Goal: Complete Application Form: Complete application form

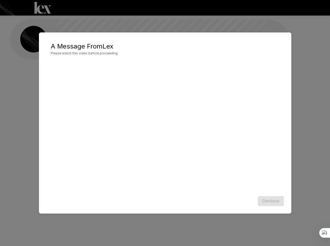
click at [185, 192] on div at bounding box center [164, 127] width 241 height 134
click at [275, 196] on div "Continue" at bounding box center [164, 201] width 241 height 14
click at [276, 200] on button "Continue" at bounding box center [271, 201] width 26 height 10
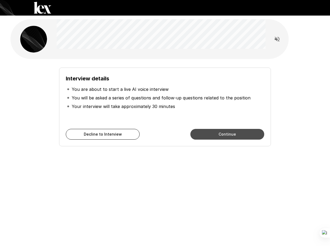
click at [232, 137] on button "Continue" at bounding box center [227, 134] width 74 height 11
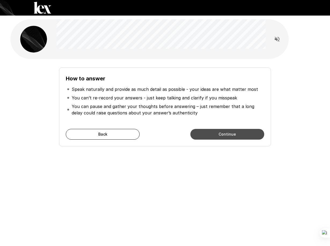
click at [233, 138] on button "Continue" at bounding box center [227, 134] width 74 height 11
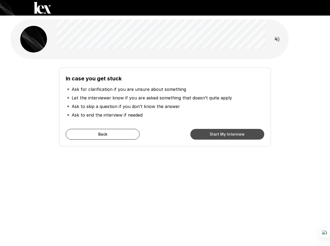
click at [234, 140] on button "Start My Interview" at bounding box center [227, 134] width 74 height 11
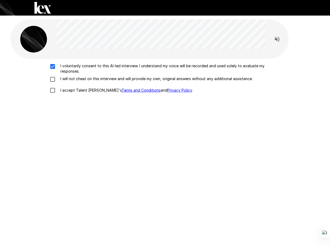
click at [56, 78] on div "I voluntarily consent to this AI-led interview. I understand my voice will be r…" at bounding box center [165, 79] width 305 height 33
click at [62, 78] on p "I will not cheat on this interview and will provide my own, original answers wi…" at bounding box center [155, 78] width 194 height 5
click at [62, 87] on label "I accept Talent Llama's Terms and Conditions and Privacy Policy ." at bounding box center [165, 90] width 236 height 11
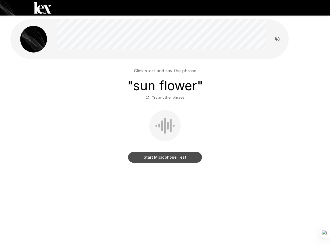
click at [156, 159] on button "Start Microphone Test" at bounding box center [165, 157] width 74 height 11
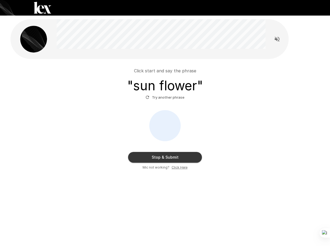
click at [157, 159] on button "Stop & Submit" at bounding box center [165, 157] width 74 height 11
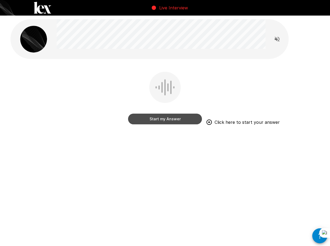
click at [188, 118] on button "Start my Answer" at bounding box center [165, 119] width 74 height 11
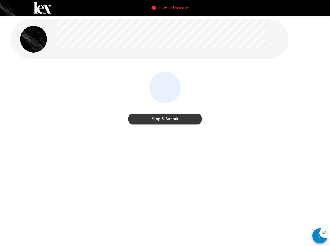
click at [188, 118] on button "Stop & Submit" at bounding box center [165, 119] width 74 height 11
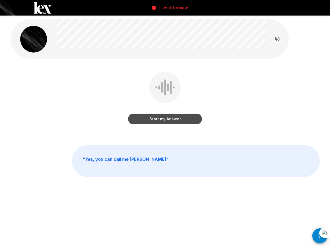
click at [188, 118] on button "Start my Answer" at bounding box center [165, 119] width 74 height 11
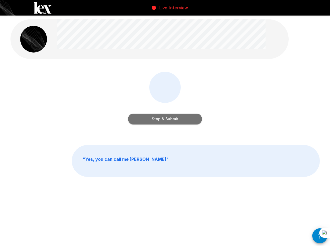
click at [188, 118] on button "Stop & Submit" at bounding box center [165, 119] width 74 height 11
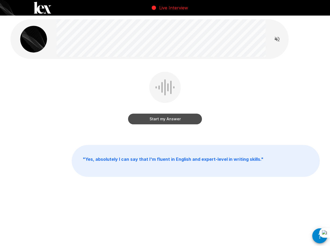
click at [189, 120] on button "Start my Answer" at bounding box center [165, 119] width 74 height 11
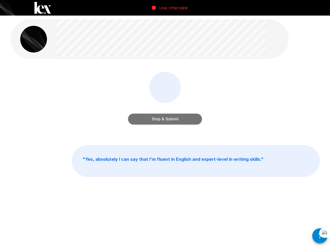
click at [185, 120] on button "Stop & Submit" at bounding box center [165, 119] width 74 height 11
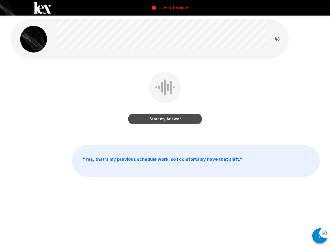
click at [193, 117] on button "Start my Answer" at bounding box center [165, 119] width 74 height 11
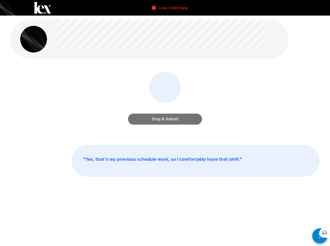
click at [193, 117] on button "Stop & Submit" at bounding box center [165, 119] width 74 height 11
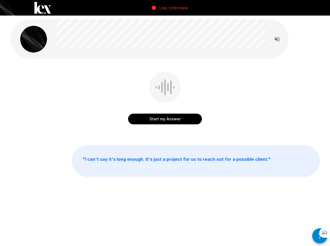
click at [187, 119] on button "Start my Answer" at bounding box center [165, 119] width 74 height 11
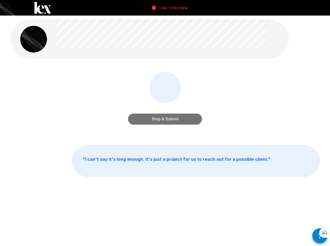
click at [187, 119] on button "Stop & Submit" at bounding box center [165, 119] width 74 height 11
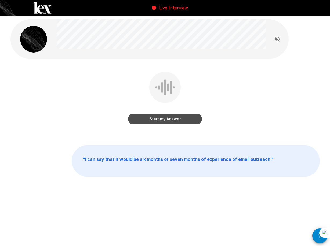
click at [197, 120] on button "Start my Answer" at bounding box center [165, 119] width 74 height 11
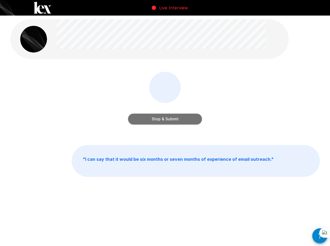
click at [197, 120] on button "Stop & Submit" at bounding box center [165, 119] width 74 height 11
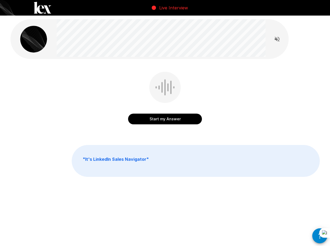
click at [159, 116] on button "Start my Answer" at bounding box center [165, 119] width 74 height 11
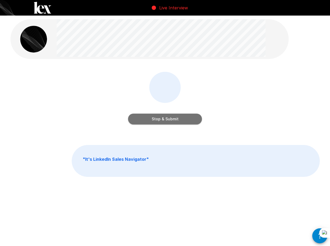
click at [188, 119] on button "Stop & Submit" at bounding box center [165, 119] width 74 height 11
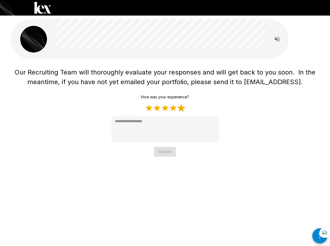
click at [182, 111] on label "5 Stars" at bounding box center [181, 108] width 8 height 8
type textarea "*"
click at [167, 151] on button "Submit" at bounding box center [165, 152] width 22 height 10
